Goal: Check status: Check status

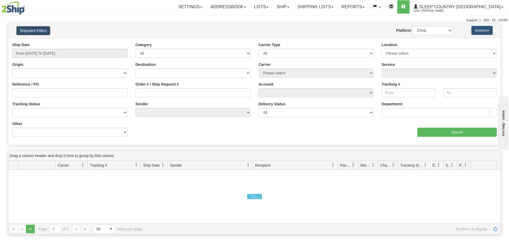
click at [37, 27] on button "Shipment Filters" at bounding box center [33, 30] width 34 height 9
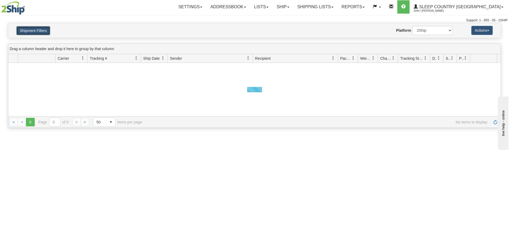
click at [38, 33] on button "Shipment Filters" at bounding box center [33, 30] width 34 height 9
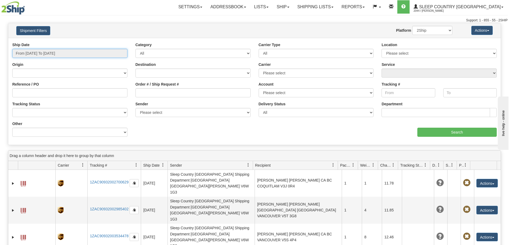
click at [52, 54] on input "From [DATE] To [DATE]" at bounding box center [69, 53] width 115 height 9
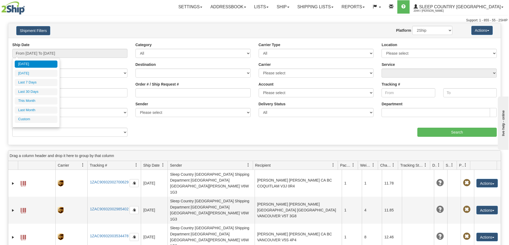
drag, startPoint x: 41, startPoint y: 93, endPoint x: 55, endPoint y: 94, distance: 14.2
click at [41, 93] on li "Last 30 Days" at bounding box center [36, 91] width 43 height 7
type input "From [DATE] To [DATE]"
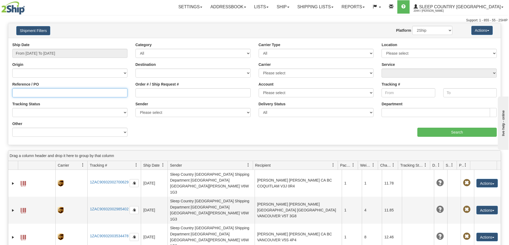
click at [41, 93] on input "Reference / PO" at bounding box center [69, 92] width 115 height 9
paste input "9000I100976"
type input "9000I100976"
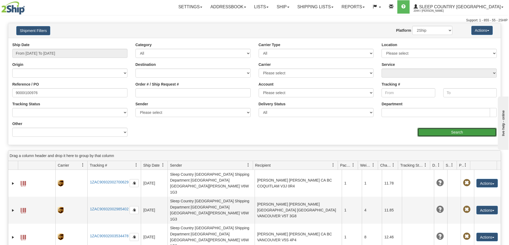
click at [481, 130] on input "Search" at bounding box center [456, 132] width 79 height 9
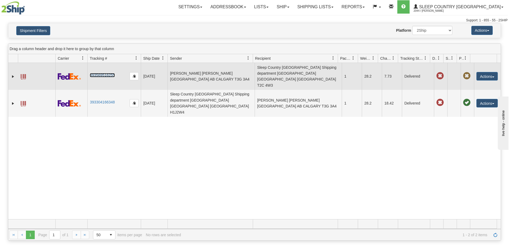
click at [106, 73] on link "393569516255" at bounding box center [102, 75] width 25 height 4
